Goal: Task Accomplishment & Management: Manage account settings

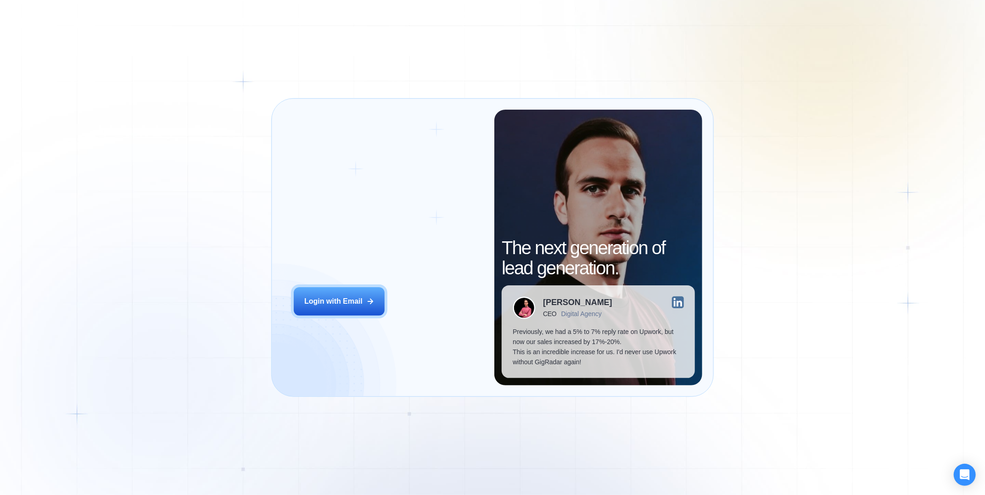
drag, startPoint x: 337, startPoint y: 208, endPoint x: 260, endPoint y: 273, distance: 100.9
click at [337, 208] on div "Login ‍ Welcome to GigRadar. AI Business Manager for Agencies" at bounding box center [389, 225] width 190 height 93
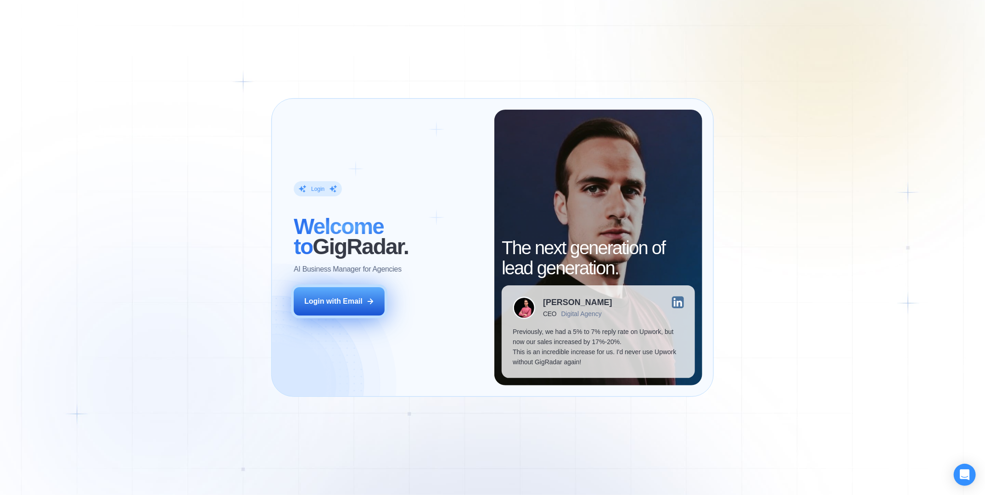
click at [357, 292] on button "Login with Email" at bounding box center [339, 301] width 91 height 28
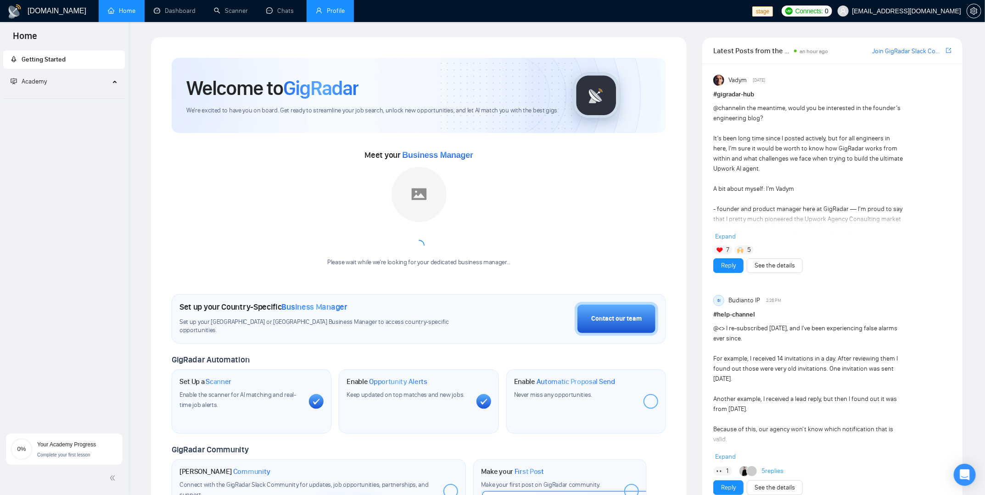
click at [341, 11] on link "Profile" at bounding box center [330, 11] width 29 height 8
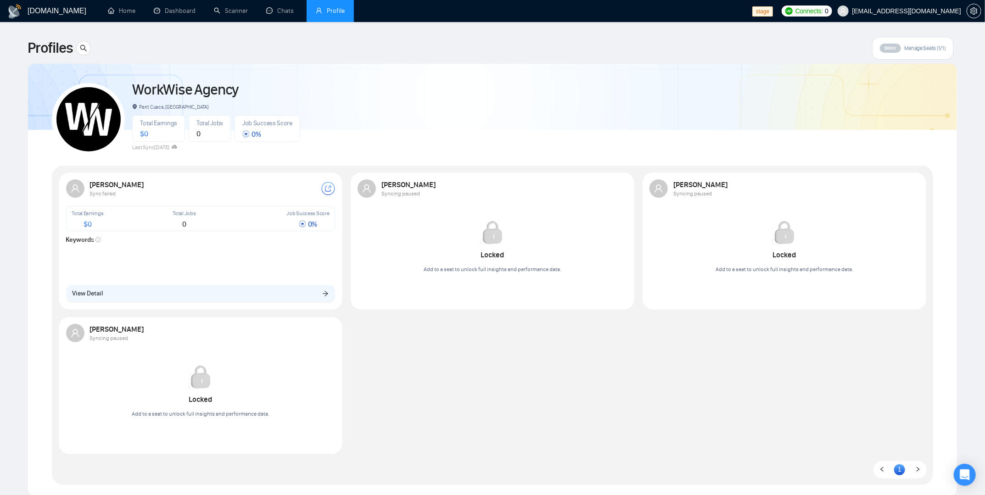
click at [299, 277] on div "Sviatoslav Hryhorenko Sync failed Total Earnings $ 0 Total Jobs 0 Job Success S…" at bounding box center [201, 241] width 280 height 134
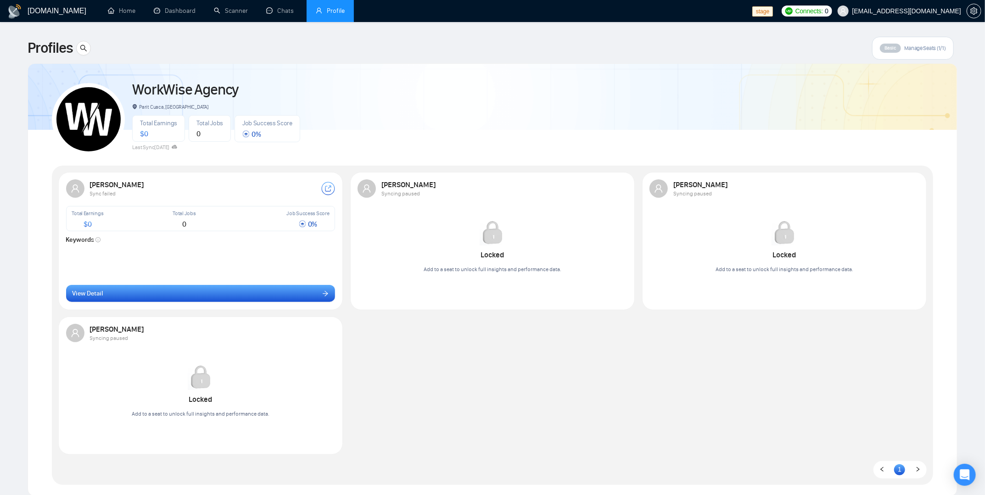
click at [231, 288] on button "View Detail" at bounding box center [200, 293] width 269 height 17
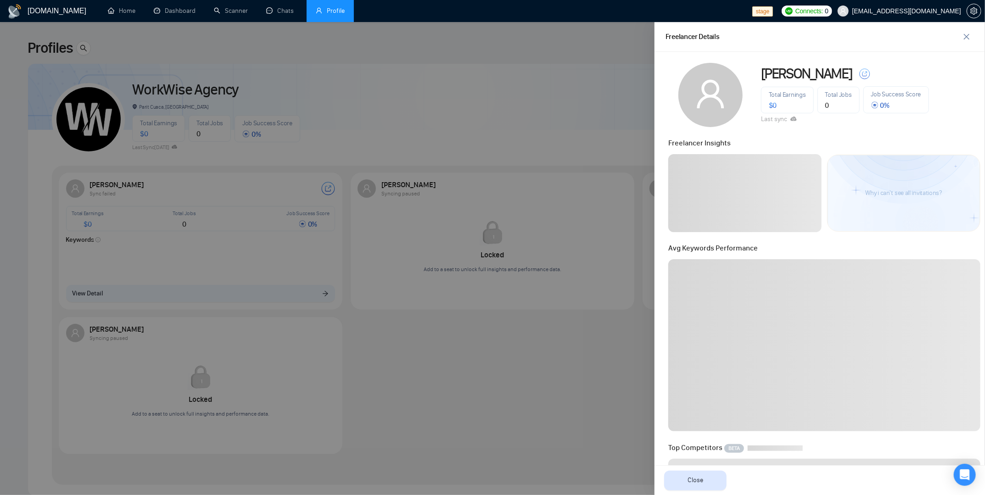
click at [355, 323] on div at bounding box center [492, 258] width 985 height 473
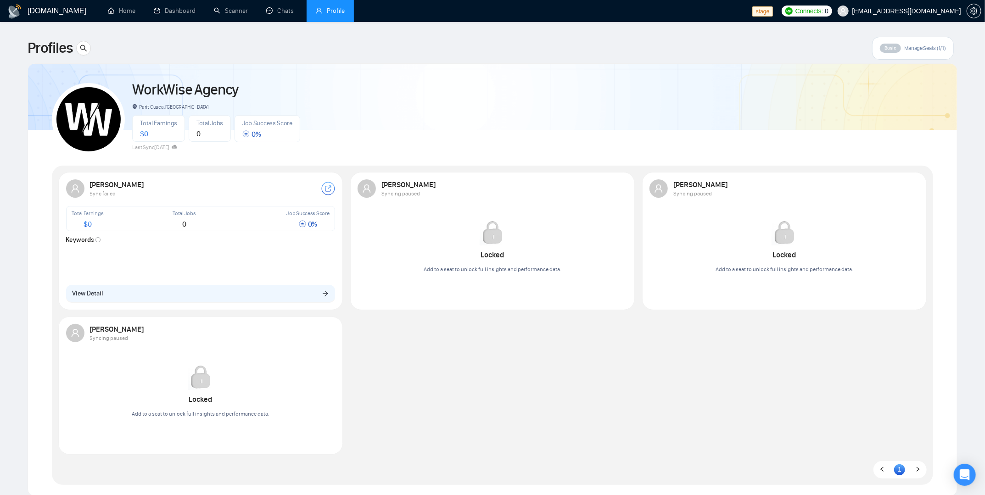
click at [545, 162] on div "WorkWise Agency Parit Cuaca, Indonesia Total Earnings $ 0 Total Jobs 0 Job Succ…" at bounding box center [492, 280] width 881 height 410
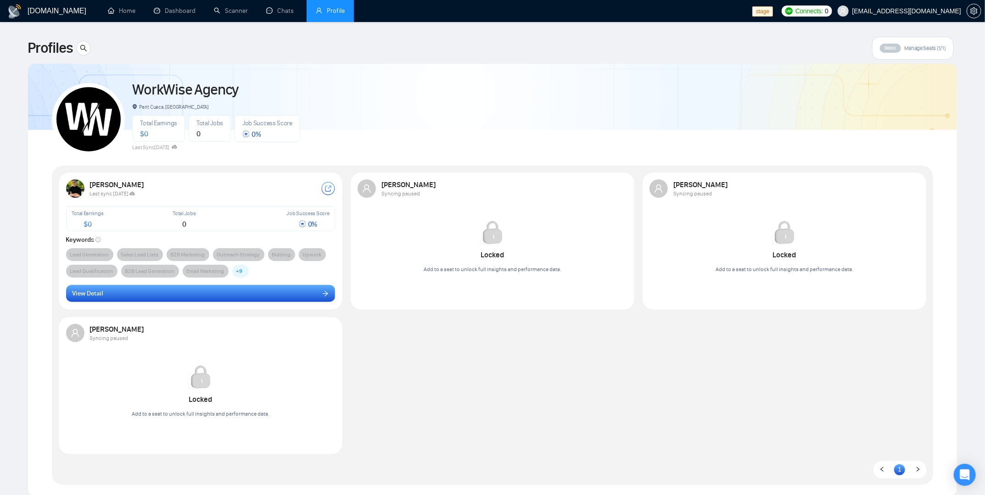
click at [257, 286] on button "View Detail" at bounding box center [200, 293] width 269 height 17
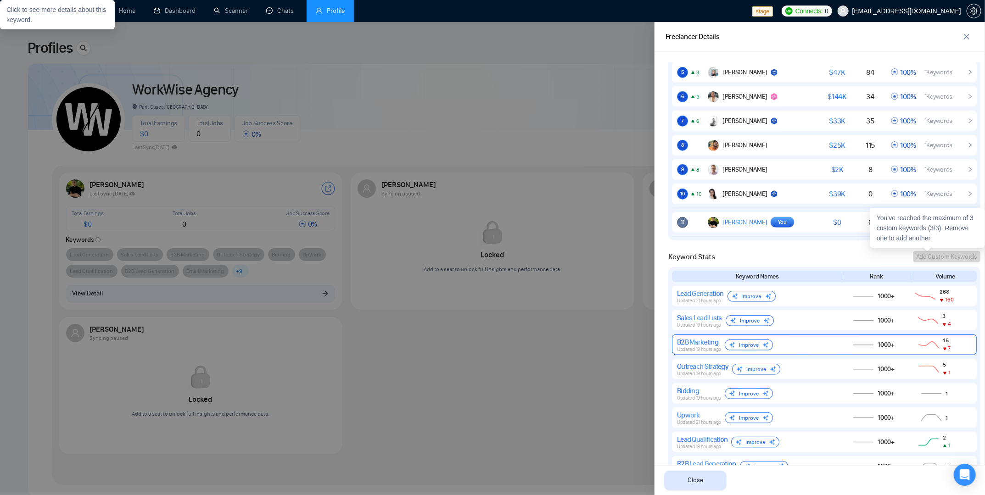
scroll to position [875, 0]
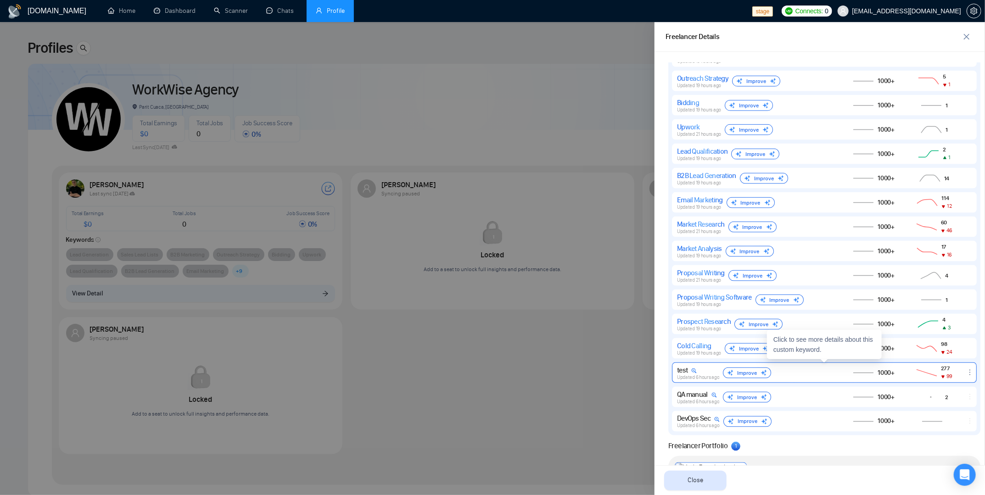
click at [969, 374] on icon "ellipsis" at bounding box center [969, 372] width 7 height 7
click at [953, 357] on button "Delete" at bounding box center [951, 359] width 39 height 10
click at [961, 349] on button "Remove" at bounding box center [950, 350] width 37 height 15
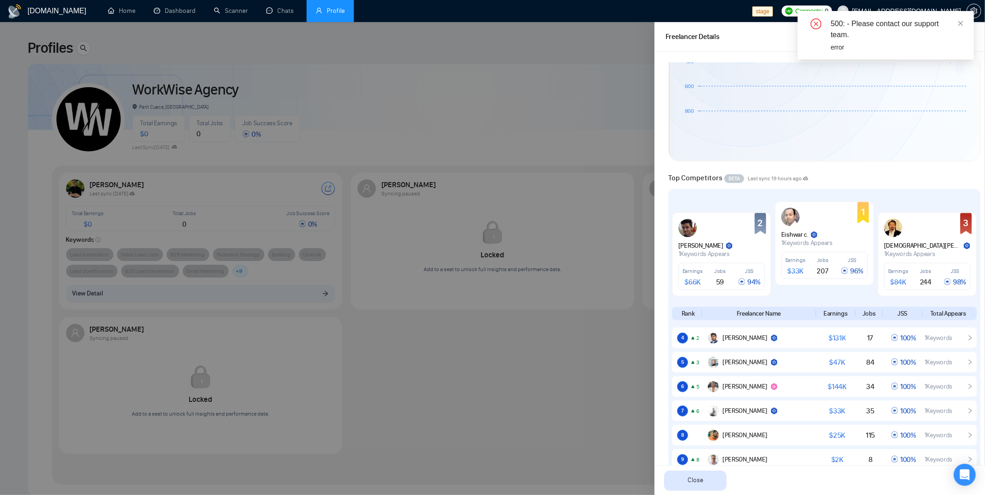
scroll to position [0, 0]
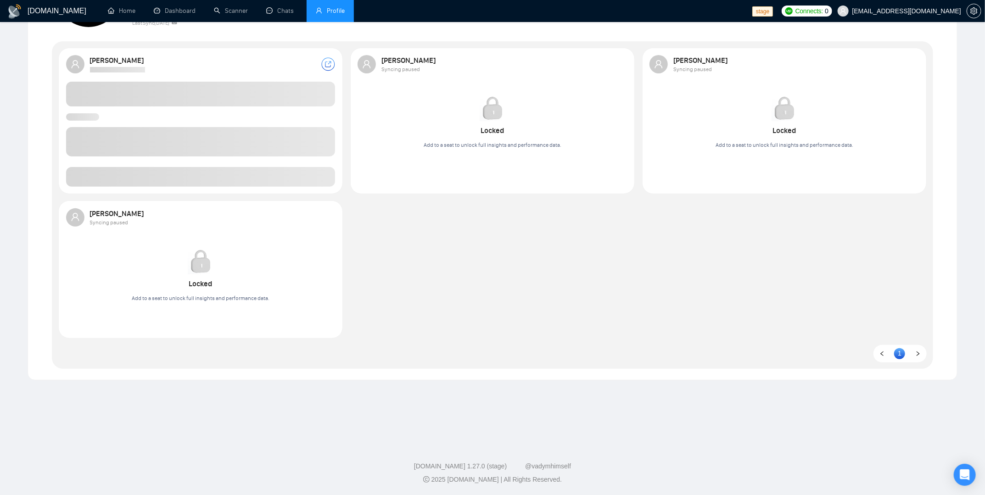
scroll to position [116, 0]
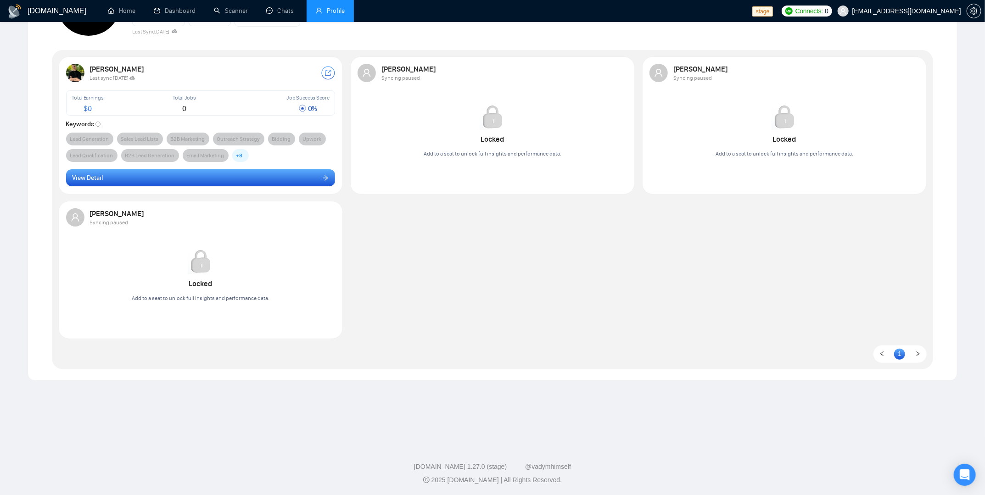
click at [193, 179] on button "View Detail" at bounding box center [200, 177] width 269 height 17
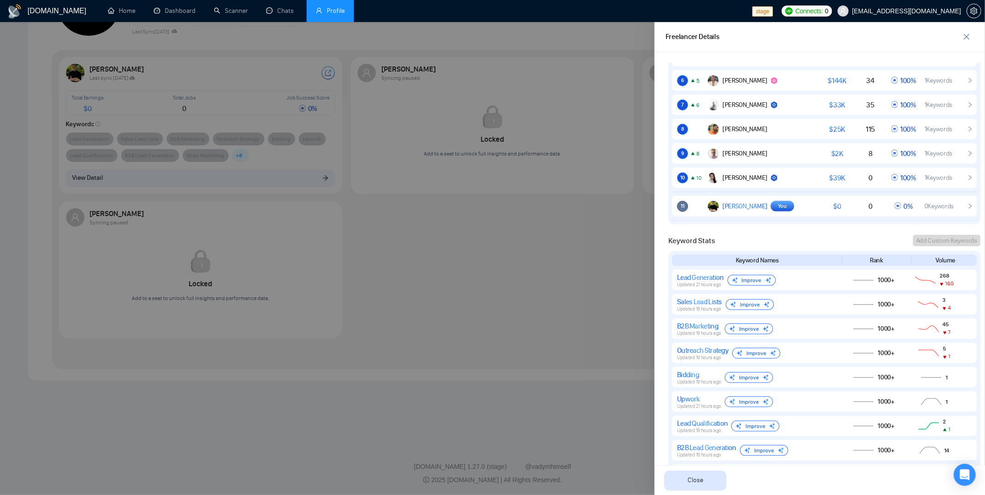
scroll to position [984, 0]
